Goal: Find specific page/section: Find specific page/section

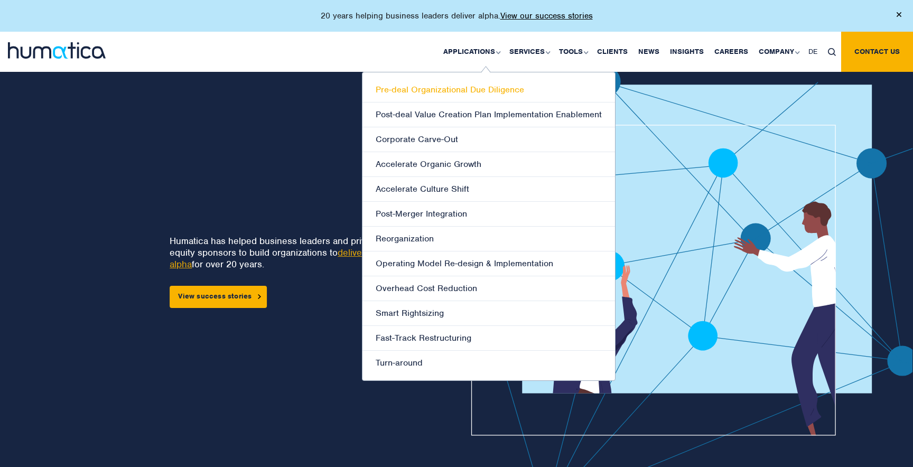
click at [457, 81] on link "Pre-deal Organizational Due Diligence" at bounding box center [488, 90] width 252 height 25
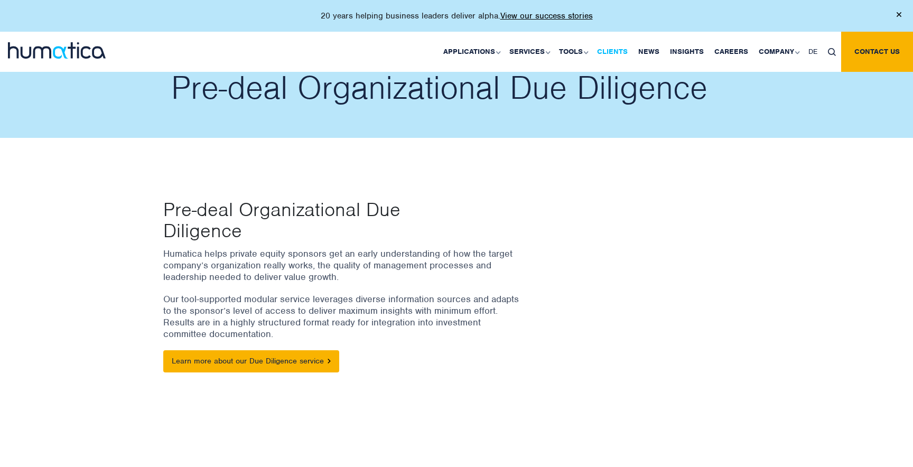
click at [611, 50] on link "Clients" at bounding box center [612, 52] width 41 height 40
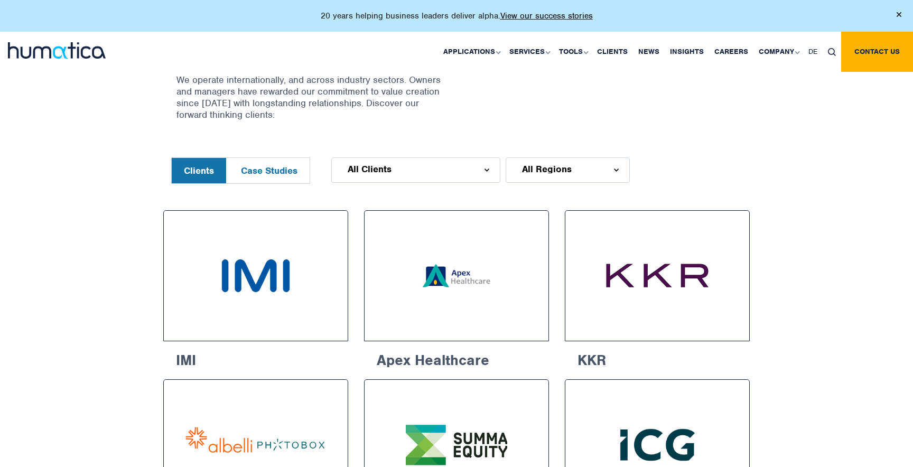
scroll to position [421, 0]
